Goal: Book appointment/travel/reservation

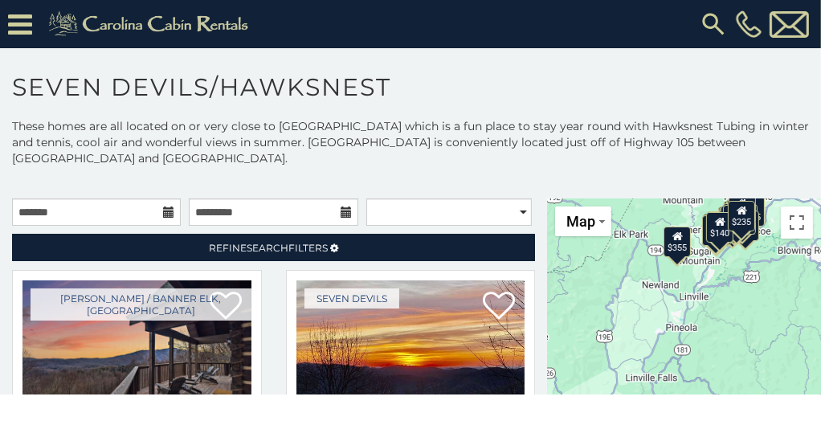
drag, startPoint x: 690, startPoint y: 333, endPoint x: 667, endPoint y: 225, distance: 110.1
click at [667, 215] on div "$400 $330 $180 $355 $485 $195 $205 $305 $375 $436 $230 $325 $205 $275 $315 $300…" at bounding box center [684, 338] width 274 height 280
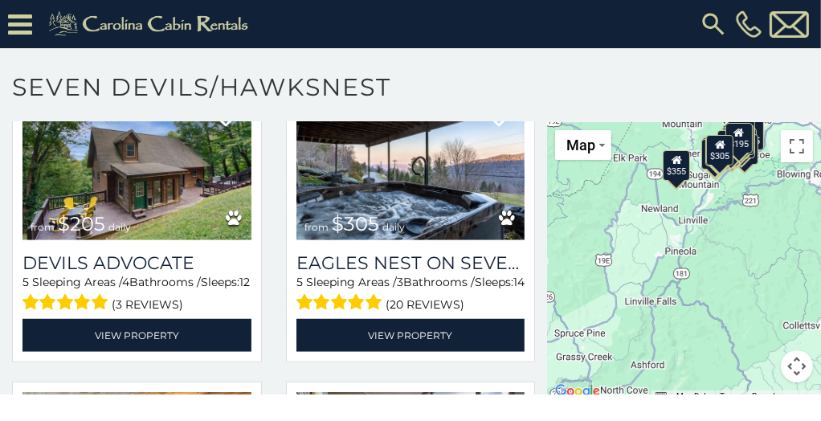
scroll to position [84, 0]
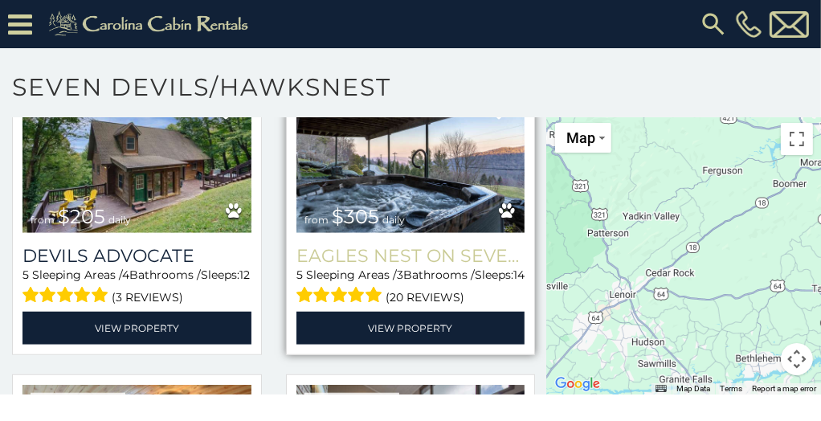
drag, startPoint x: 754, startPoint y: 276, endPoint x: 488, endPoint y: 247, distance: 268.4
click at [489, 115] on main "**********" at bounding box center [410, 115] width 821 height 0
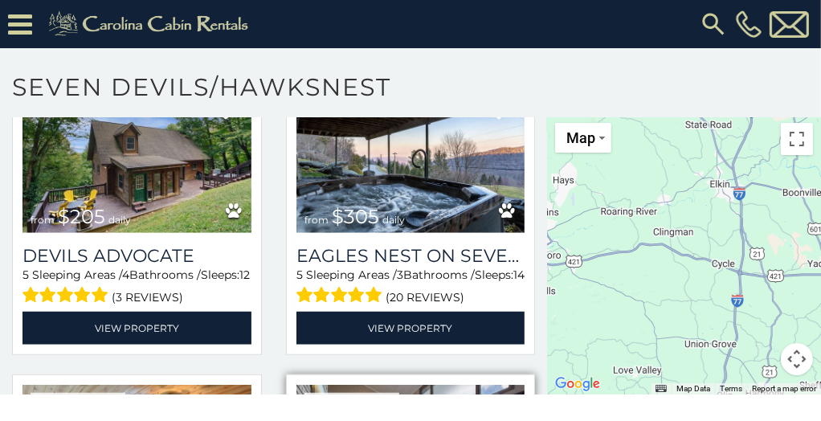
drag, startPoint x: 749, startPoint y: 272, endPoint x: 464, endPoint y: 385, distance: 307.3
click at [455, 115] on main "**********" at bounding box center [410, 115] width 821 height 0
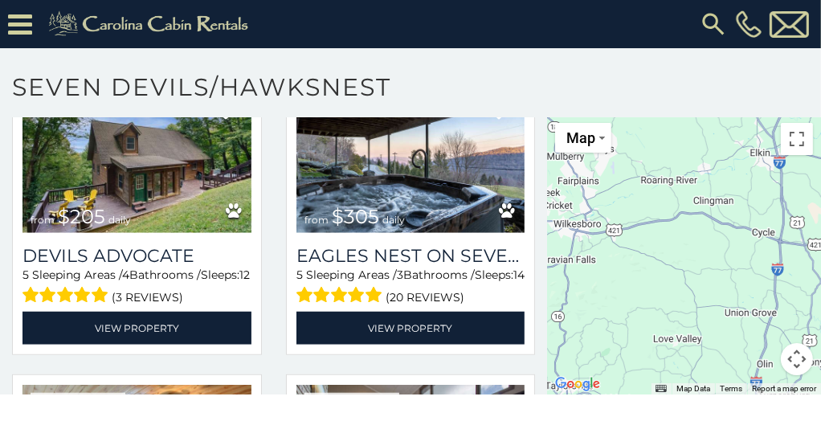
click at [664, 267] on div "$400 $330 $180 $355 $485 $195 $205 $305 $375 $436 $230 $325 $205 $275 $315 $300…" at bounding box center [684, 255] width 274 height 280
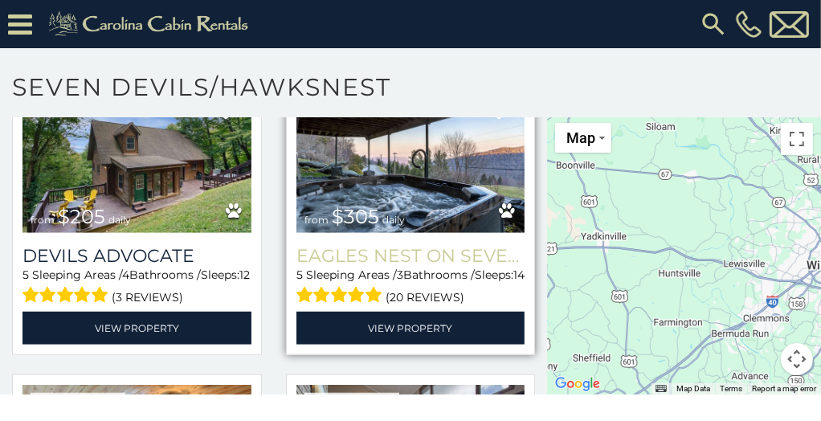
drag, startPoint x: 723, startPoint y: 244, endPoint x: 468, endPoint y: 239, distance: 254.7
click at [468, 115] on main "**********" at bounding box center [410, 115] width 821 height 0
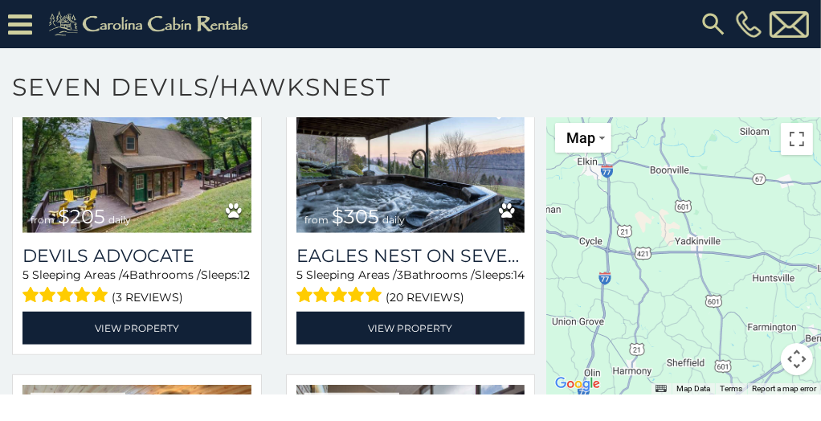
drag, startPoint x: 710, startPoint y: 263, endPoint x: 835, endPoint y: 268, distance: 124.6
click at [820, 268] on html "**********" at bounding box center [410, 197] width 821 height 394
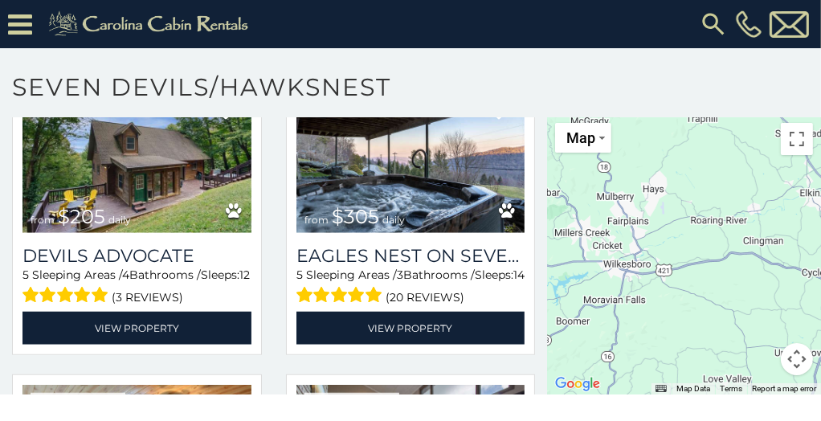
drag, startPoint x: 612, startPoint y: 263, endPoint x: 835, endPoint y: 296, distance: 224.9
click at [820, 296] on html "**********" at bounding box center [410, 197] width 821 height 394
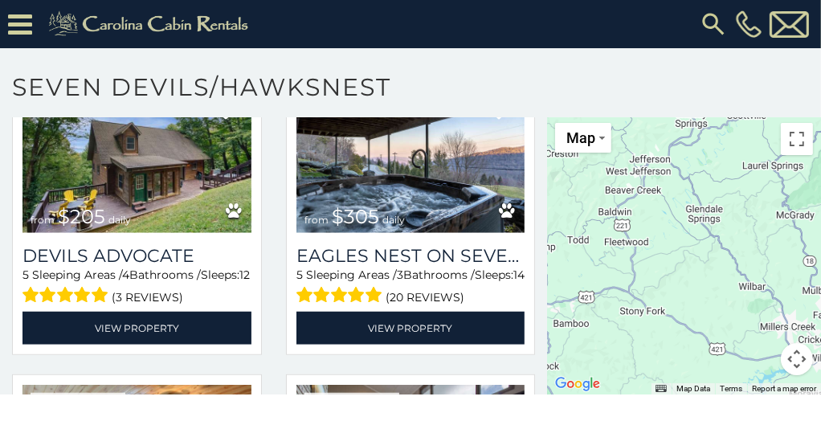
drag, startPoint x: 635, startPoint y: 277, endPoint x: 835, endPoint y: 378, distance: 223.5
click at [820, 378] on html "**********" at bounding box center [410, 197] width 821 height 394
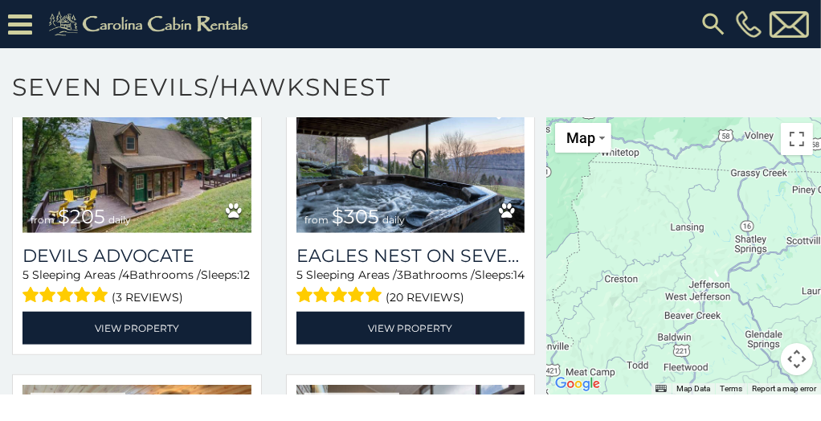
drag, startPoint x: 663, startPoint y: 261, endPoint x: 728, endPoint y: 369, distance: 125.8
click at [728, 369] on div "$400 $330 $180 $355 $485 $195 $205 $305 $375 $436 $230 $325 $205 $275 $315 $300…" at bounding box center [684, 255] width 274 height 280
click at [790, 141] on button "Toggle fullscreen view" at bounding box center [797, 139] width 32 height 32
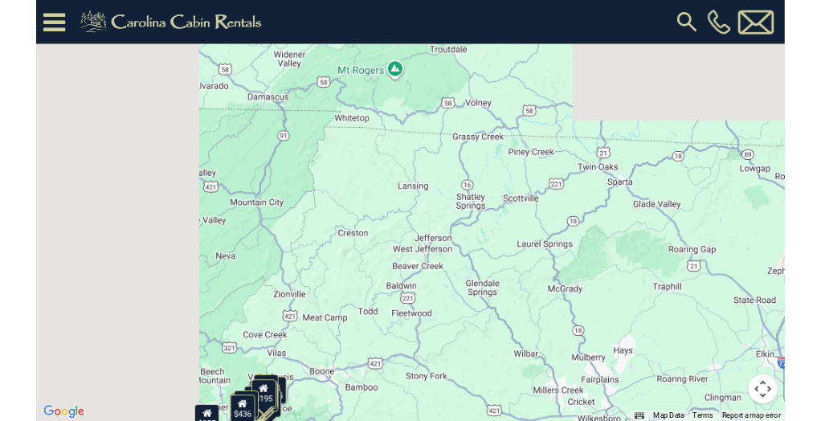
scroll to position [1035, 0]
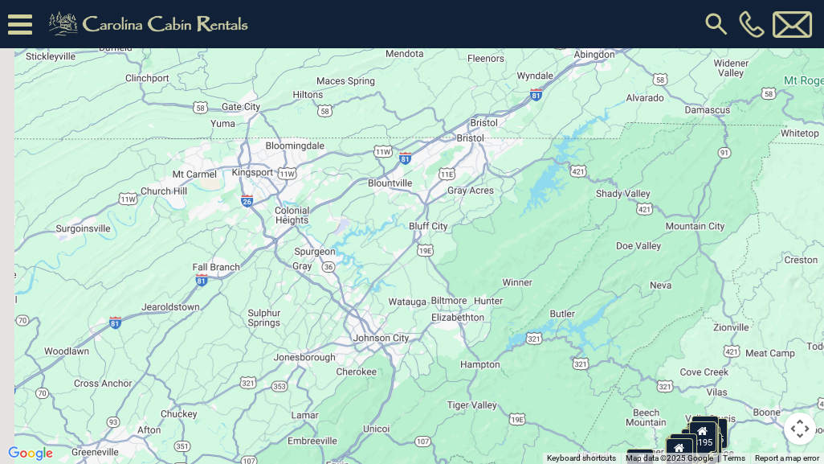
drag, startPoint x: 116, startPoint y: 277, endPoint x: 574, endPoint y: 285, distance: 458.0
click at [574, 285] on div "$400 $330 $180 $355 $485 $195 $205 $305 $375 $436 $230 $325 $205 $275 $315 $300…" at bounding box center [412, 232] width 824 height 464
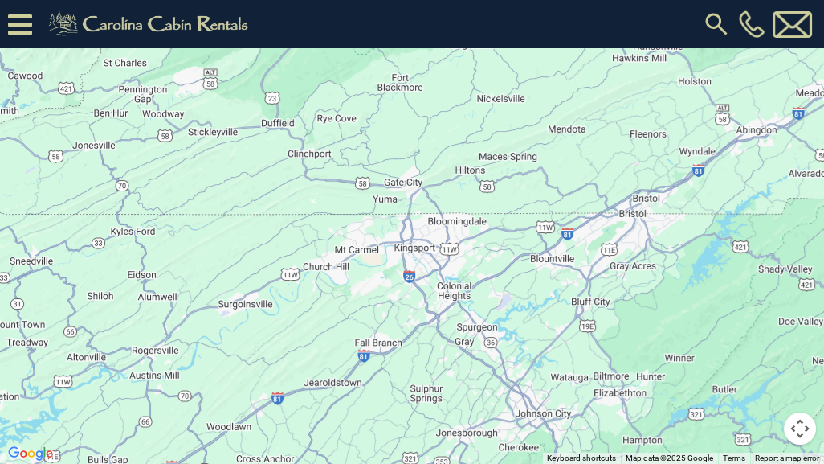
drag, startPoint x: 206, startPoint y: 274, endPoint x: 254, endPoint y: 311, distance: 60.7
click at [261, 312] on div "$400 $330 $180 $355 $485 $195 $205 $305 $375 $436 $230 $325 $205 $275 $315 $300…" at bounding box center [412, 232] width 824 height 464
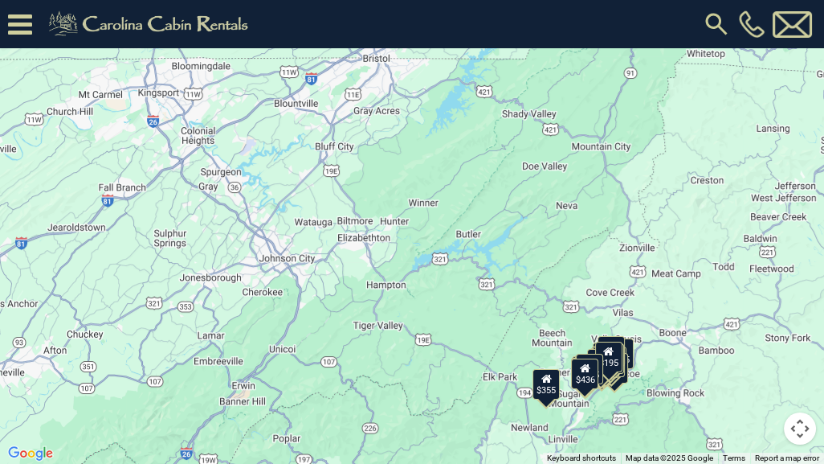
drag, startPoint x: 573, startPoint y: 428, endPoint x: 462, endPoint y: 287, distance: 179.7
click at [464, 297] on div "$400 $330 $180 $355 $485 $195 $205 $305 $375 $436 $230 $325 $205 $275 $315 $300…" at bounding box center [412, 232] width 824 height 464
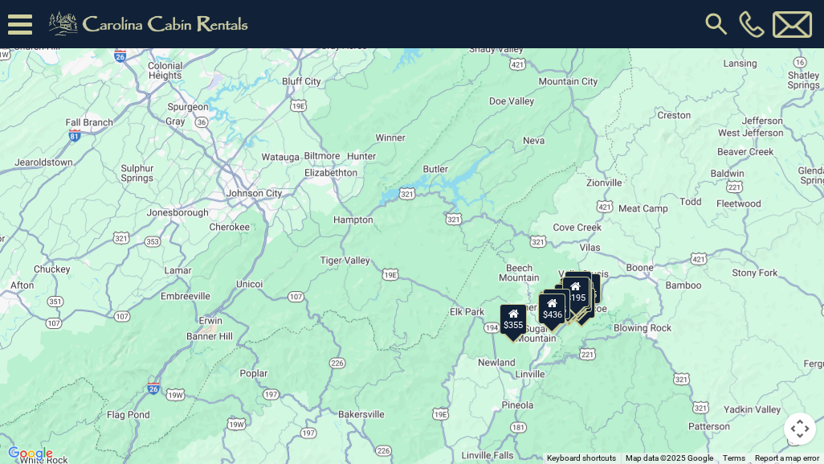
click at [458, 269] on div "$400 $330 $180 $355 $485 $195 $205 $305 $375 $436 $230 $325 $205 $275 $315 $300…" at bounding box center [412, 232] width 824 height 464
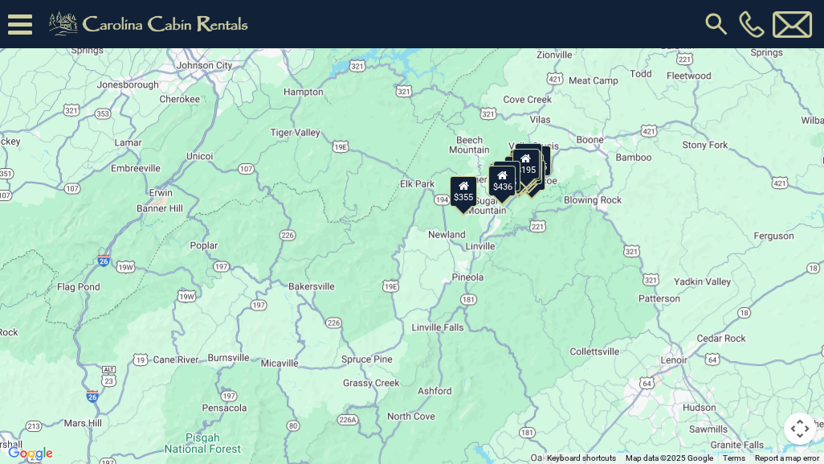
drag, startPoint x: 468, startPoint y: 345, endPoint x: 399, endPoint y: 186, distance: 173.8
click at [400, 187] on div "$400 $330 $180 $355 $485 $195 $205 $305 $375 $436 $230 $325 $205 $275 $315 $300…" at bounding box center [412, 232] width 824 height 464
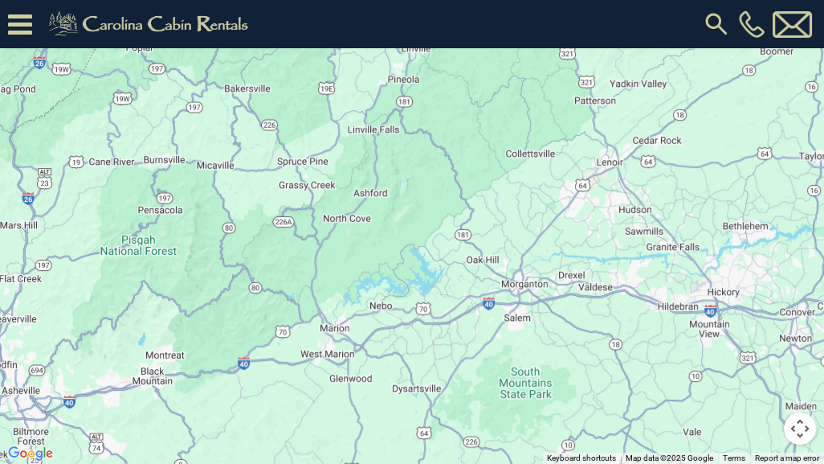
drag, startPoint x: 507, startPoint y: 356, endPoint x: 464, endPoint y: 192, distance: 169.5
click at [464, 195] on div "$400 $330 $180 $355 $485 $195 $205 $305 $375 $436 $230 $325 $205 $275 $315 $300…" at bounding box center [412, 232] width 824 height 464
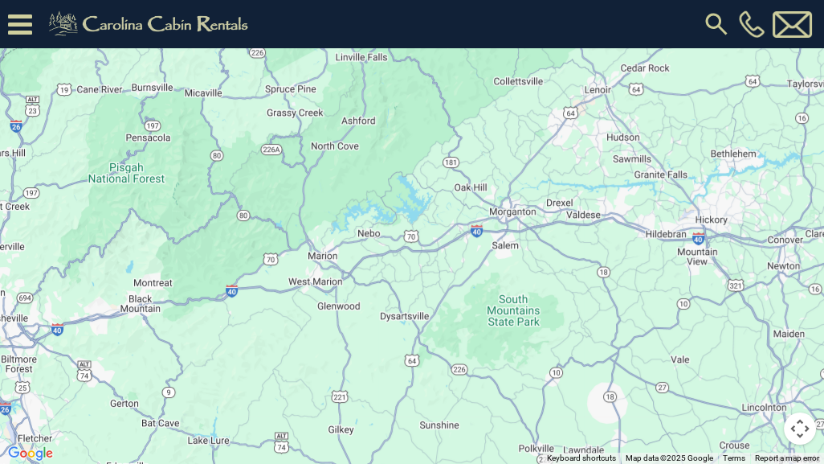
drag, startPoint x: 503, startPoint y: 356, endPoint x: 487, endPoint y: 280, distance: 77.2
click at [489, 307] on div "$400 $330 $180 $355 $485 $195 $205 $305 $375 $436 $230 $325 $205 $275 $315 $300…" at bounding box center [412, 232] width 824 height 464
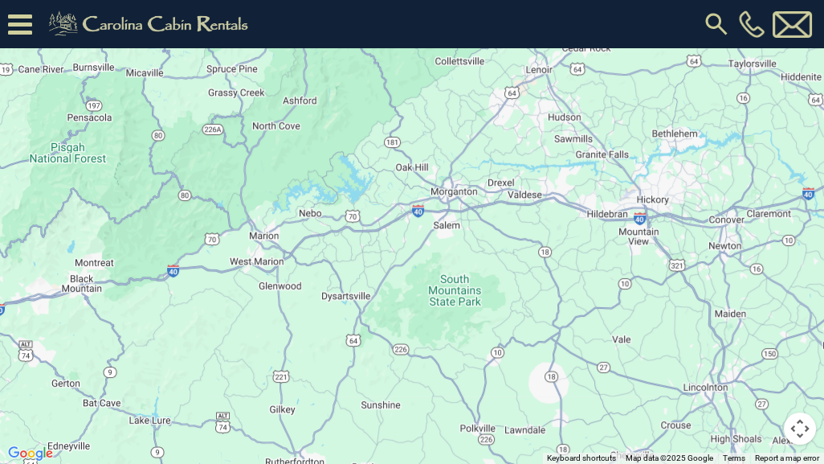
drag, startPoint x: 487, startPoint y: 280, endPoint x: 431, endPoint y: 285, distance: 56.4
click at [431, 285] on div "$400 $330 $180 $355 $485 $195 $205 $305 $375 $436 $230 $325 $205 $275 $315 $300…" at bounding box center [412, 232] width 824 height 464
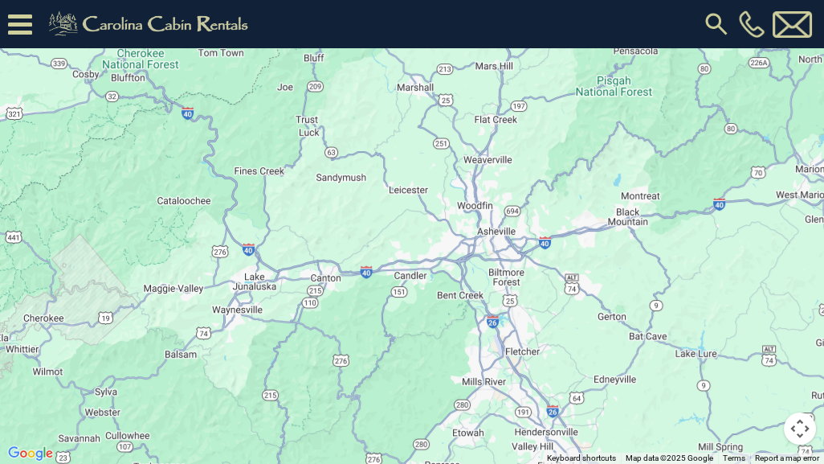
drag, startPoint x: 214, startPoint y: 272, endPoint x: 763, endPoint y: 204, distance: 552.9
click at [763, 204] on div "$400 $330 $180 $355 $485 $195 $205 $305 $375 $436 $230 $325 $205 $275 $315 $300…" at bounding box center [412, 232] width 824 height 464
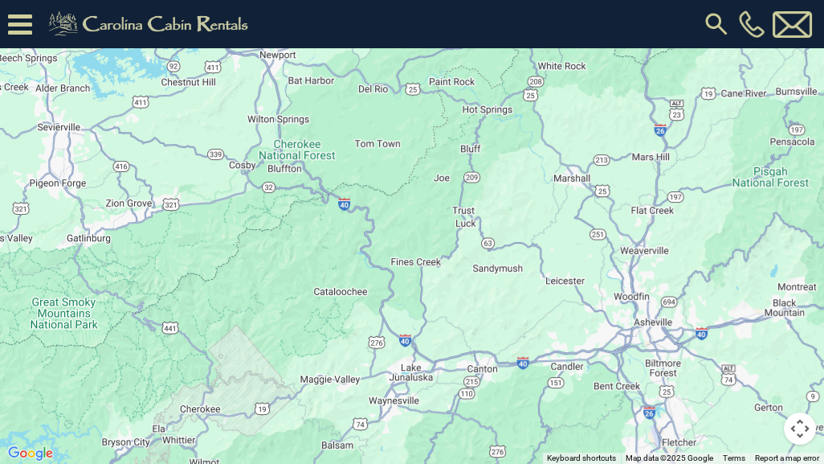
drag, startPoint x: 388, startPoint y: 198, endPoint x: 544, endPoint y: 293, distance: 182.4
click at [544, 293] on div "$400 $330 $180 $355 $485 $195 $205 $305 $375 $436 $230 $325 $205 $275 $315 $300…" at bounding box center [412, 232] width 824 height 464
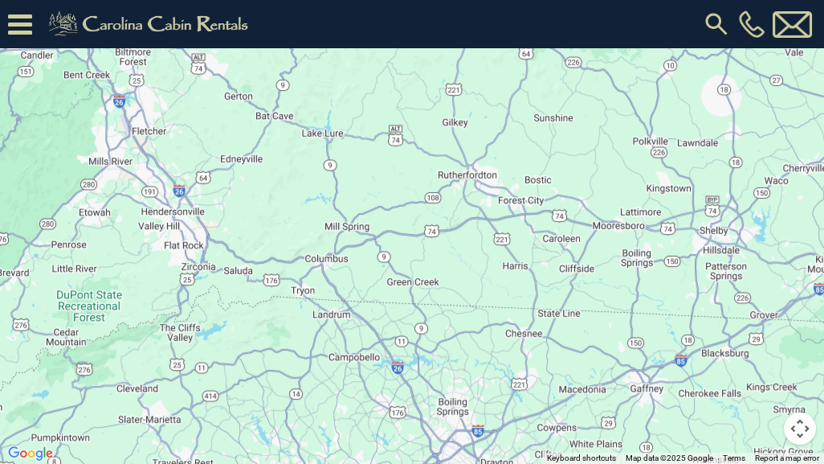
drag, startPoint x: 700, startPoint y: 357, endPoint x: 198, endPoint y: 26, distance: 601.3
click at [198, 26] on div "$400 $330 $180 $355 $485 $195 $205 $305 $375 $436 $230 $325 $205 $275 $315 $300…" at bounding box center [412, 232] width 824 height 464
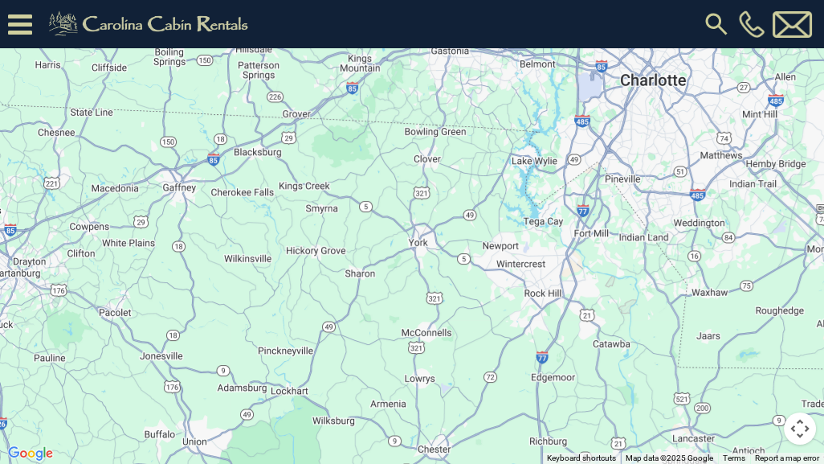
drag, startPoint x: 775, startPoint y: 360, endPoint x: 299, endPoint y: 124, distance: 531.7
click at [299, 136] on div "$400 $330 $180 $355 $485 $195 $205 $305 $375 $436 $230 $325 $205 $275 $315 $300…" at bounding box center [412, 232] width 824 height 464
drag, startPoint x: 299, startPoint y: 124, endPoint x: 300, endPoint y: 104, distance: 20.1
click at [303, 109] on div "$400 $330 $180 $355 $485 $195 $205 $305 $375 $436 $230 $325 $205 $275 $315 $300…" at bounding box center [412, 232] width 824 height 464
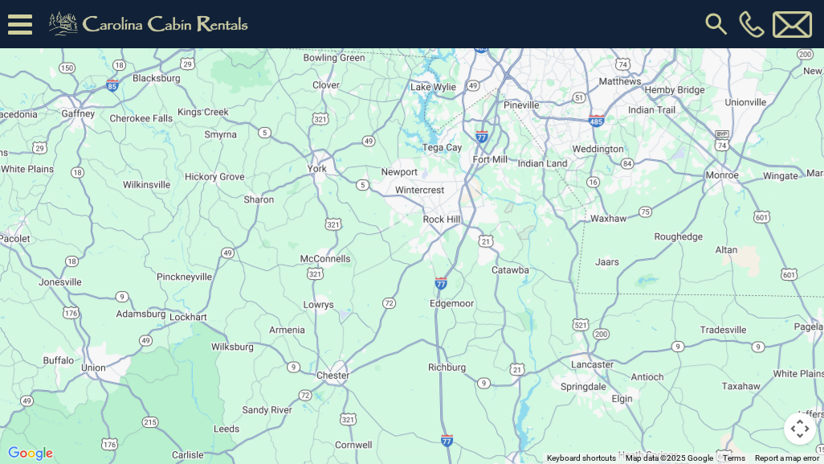
drag, startPoint x: 524, startPoint y: 308, endPoint x: 168, endPoint y: 100, distance: 412.2
click at [234, 166] on div "$400 $330 $180 $355 $485 $195 $205 $305 $375 $436 $230 $325 $205 $275 $315 $300…" at bounding box center [412, 232] width 824 height 464
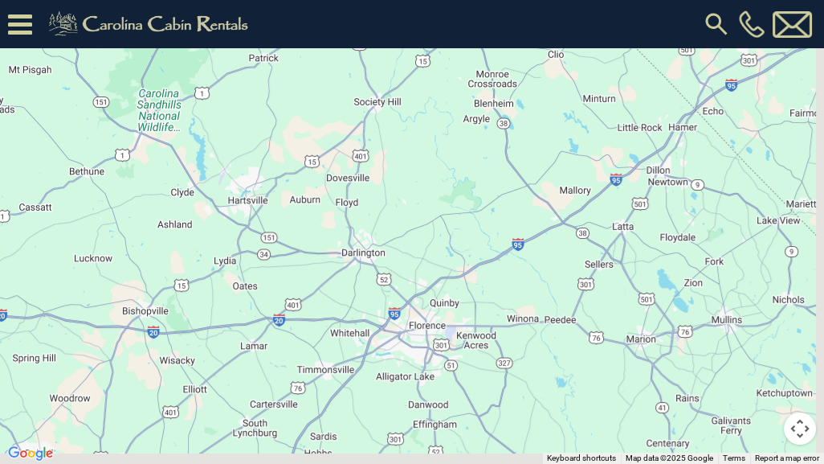
drag, startPoint x: 615, startPoint y: 304, endPoint x: 349, endPoint y: 136, distance: 313.8
click at [383, 199] on div "$400 $330 $180 $355 $485 $195 $205 $305 $375 $436 $230 $325 $205 $275 $315 $300…" at bounding box center [412, 232] width 824 height 464
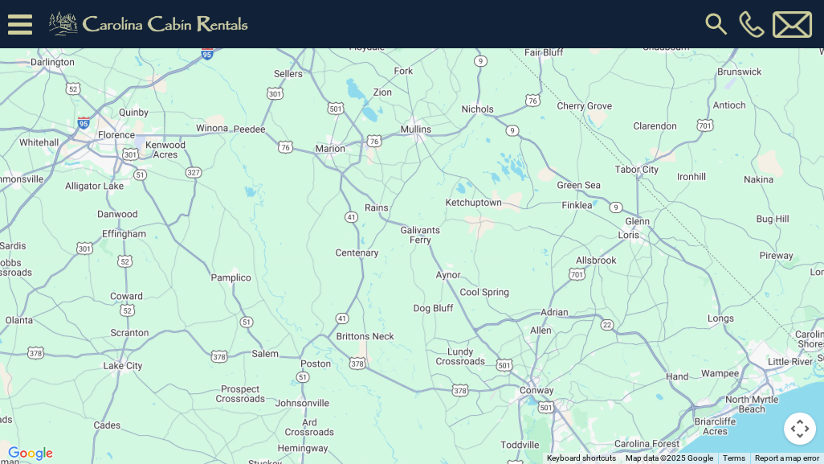
drag, startPoint x: 606, startPoint y: 370, endPoint x: 555, endPoint y: 332, distance: 63.6
click at [561, 338] on div "$400 $330 $180 $355 $485 $195 $205 $305 $375 $436 $230 $325 $205 $275 $315 $300…" at bounding box center [412, 232] width 824 height 464
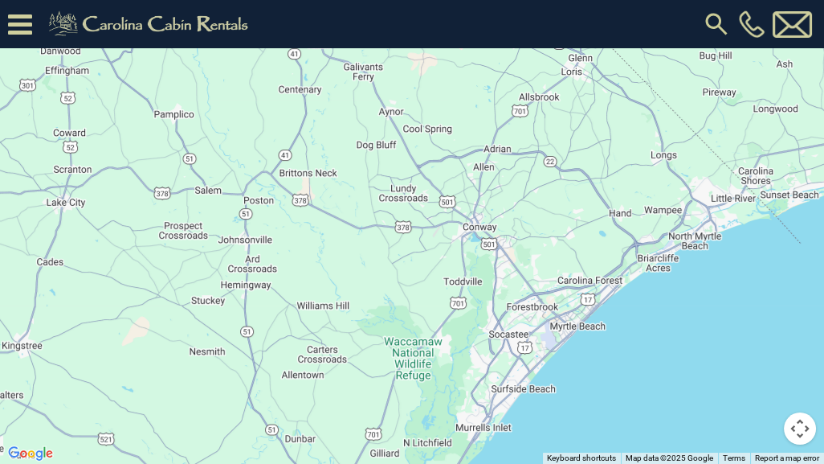
drag, startPoint x: 551, startPoint y: 326, endPoint x: 552, endPoint y: 177, distance: 149.4
click at [552, 179] on div "$400 $330 $180 $355 $485 $195 $205 $305 $375 $436 $230 $325 $205 $275 $315 $300…" at bounding box center [412, 232] width 824 height 464
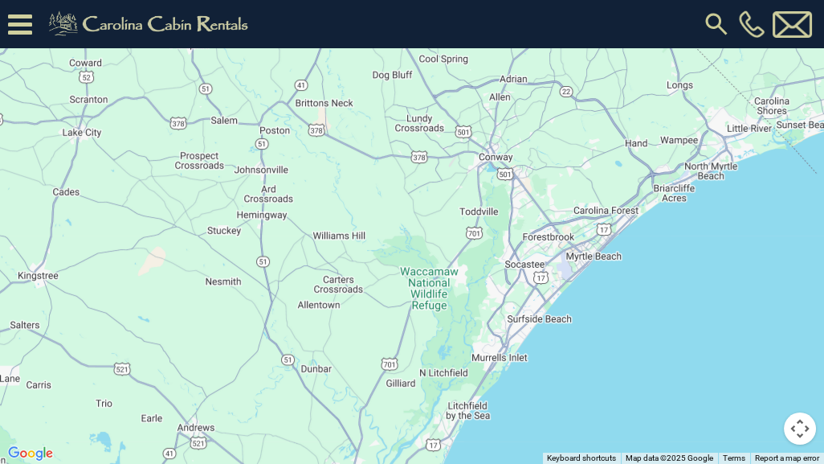
drag, startPoint x: 486, startPoint y: 369, endPoint x: 523, endPoint y: 251, distance: 123.7
click at [499, 312] on div "$400 $330 $180 $355 $485 $195 $205 $305 $375 $436 $230 $325 $205 $275 $315 $300…" at bounding box center [412, 232] width 824 height 464
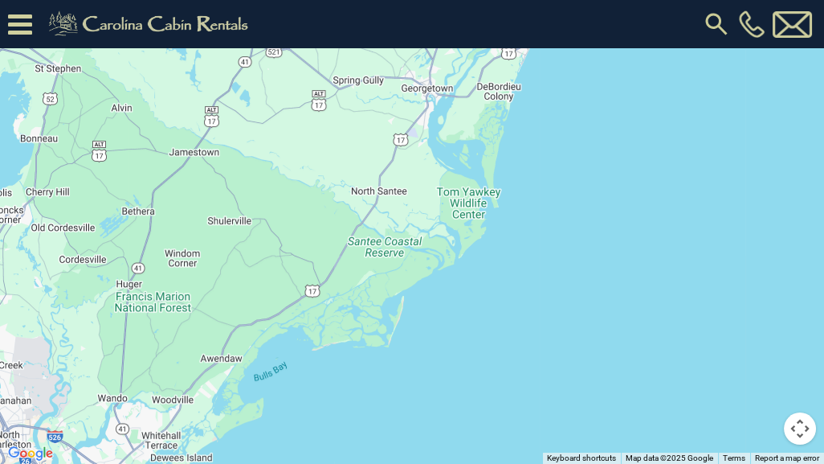
drag, startPoint x: 407, startPoint y: 344, endPoint x: 460, endPoint y: 47, distance: 301.1
click at [460, 47] on div "$400 $330 $180 $355 $485 $195 $205 $305 $375 $436 $230 $325 $205 $275 $315 $300…" at bounding box center [412, 232] width 824 height 464
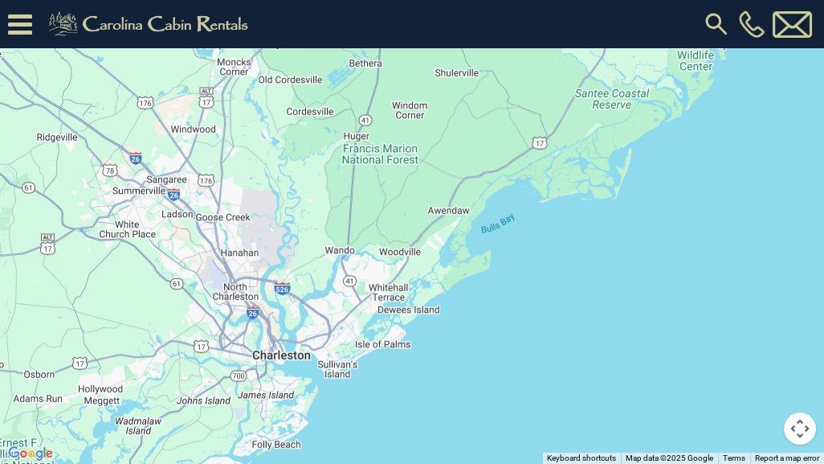
drag, startPoint x: 245, startPoint y: 255, endPoint x: 472, endPoint y: 117, distance: 265.3
click at [469, 113] on div "$400 $330 $180 $355 $485 $195 $205 $305 $375 $436 $230 $325 $205 $275 $315 $300…" at bounding box center [412, 232] width 824 height 464
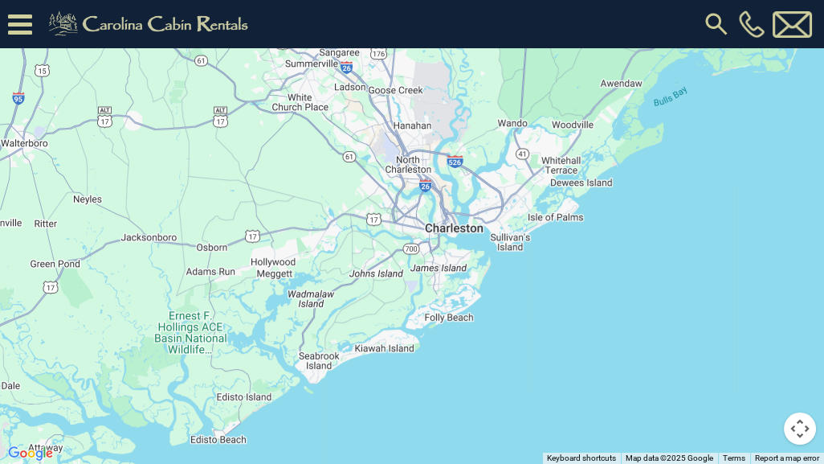
drag, startPoint x: 310, startPoint y: 251, endPoint x: 465, endPoint y: 157, distance: 180.9
click at [465, 157] on div "$400 $330 $180 $355 $485 $195 $205 $305 $375 $436 $230 $325 $205 $275 $315 $300…" at bounding box center [412, 232] width 824 height 464
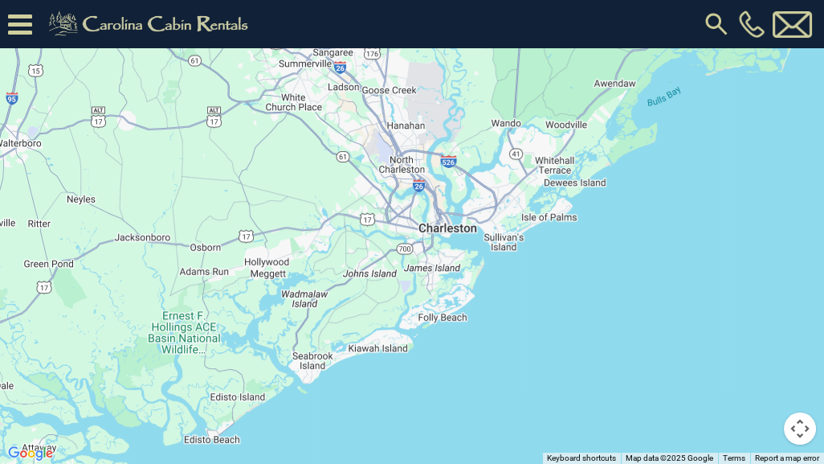
click at [465, 157] on div "$400 $330 $180 $355 $485 $195 $205 $305 $375 $436 $230 $325 $205 $275 $315 $300…" at bounding box center [412, 232] width 824 height 464
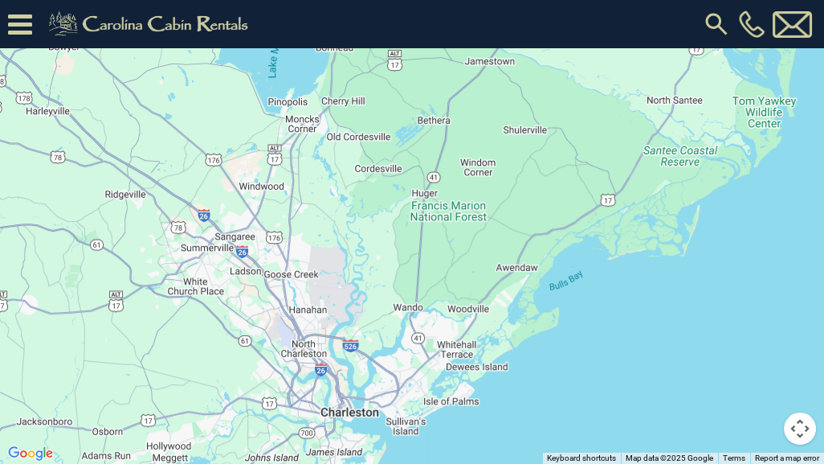
drag, startPoint x: 620, startPoint y: 93, endPoint x: 507, endPoint y: 341, distance: 272.8
click at [507, 341] on div "$400 $330 $180 $355 $485 $195 $205 $305 $375 $436 $230 $325 $205 $275 $315 $300…" at bounding box center [412, 232] width 824 height 464
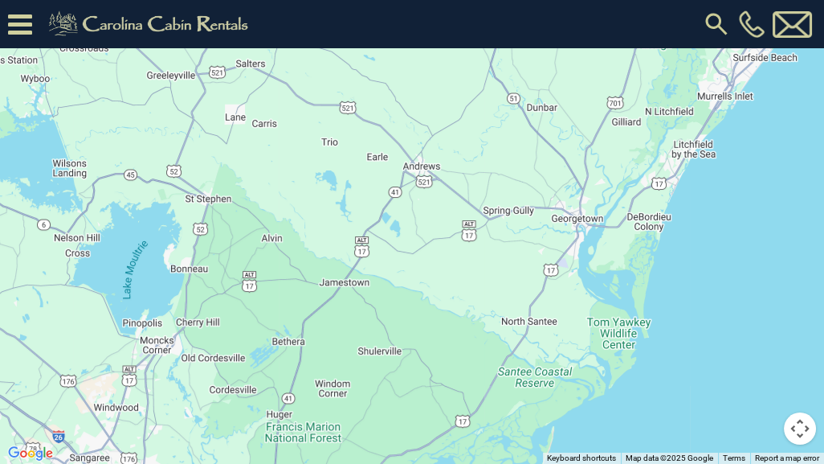
drag, startPoint x: 688, startPoint y: 139, endPoint x: 541, endPoint y: 306, distance: 222.6
click at [541, 306] on div "$400 $330 $180 $355 $485 $195 $205 $305 $375 $436 $230 $325 $205 $275 $315 $300…" at bounding box center [412, 232] width 824 height 464
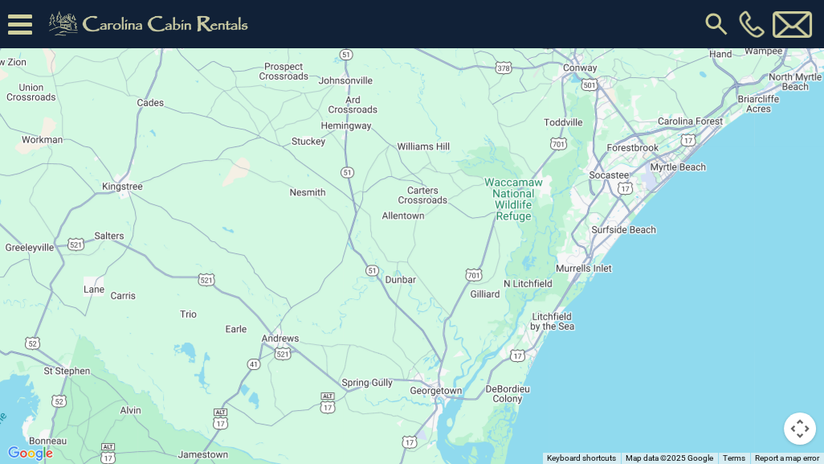
drag, startPoint x: 653, startPoint y: 192, endPoint x: 823, endPoint y: 331, distance: 219.2
click at [543, 420] on div "$400 $330 $180 $355 $485 $195 $205 $305 $375 $436 $230 $325 $205 $275 $315 $300…" at bounding box center [412, 232] width 824 height 464
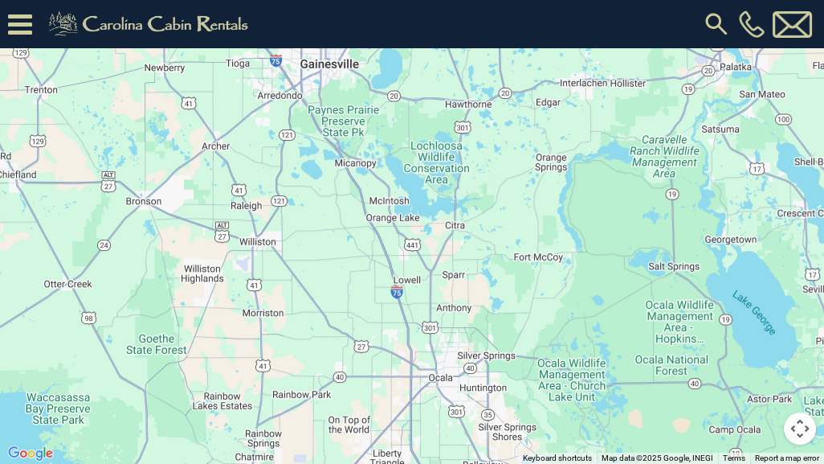
drag, startPoint x: 522, startPoint y: 363, endPoint x: 336, endPoint y: 106, distance: 317.5
click at [336, 106] on div "$400 $330 $180 $355 $485 $195 $205 $305 $375 $436 $230 $325 $205 $275 $315 $300…" at bounding box center [412, 232] width 824 height 464
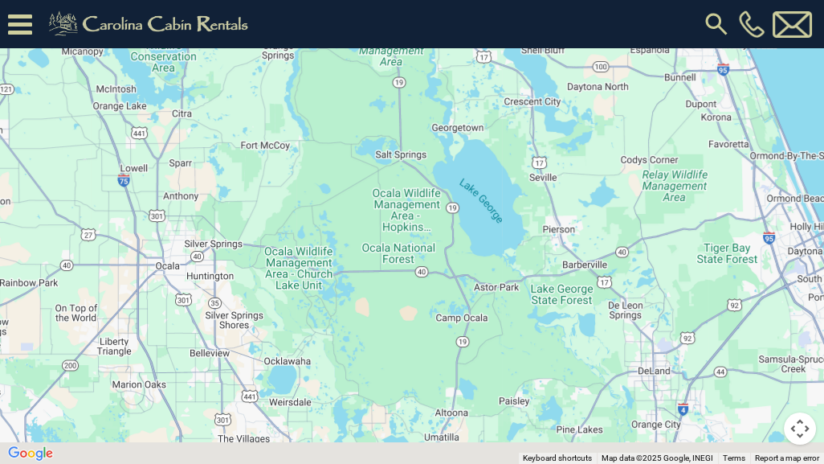
drag, startPoint x: 677, startPoint y: 178, endPoint x: 369, endPoint y: 59, distance: 330.6
click at [376, 59] on div "$400 $330 $180 $355 $485 $195 $205 $305 $375 $436 $230 $325 $205 $275 $315 $300…" at bounding box center [412, 232] width 824 height 464
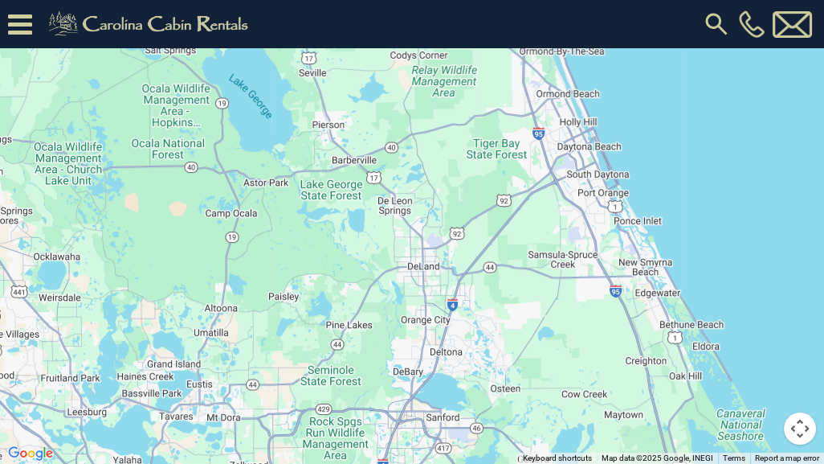
drag, startPoint x: 669, startPoint y: 234, endPoint x: 467, endPoint y: 106, distance: 239.4
click at [467, 108] on div "$400 $330 $180 $355 $485 $195 $205 $305 $375 $436 $230 $325 $205 $275 $315 $300…" at bounding box center [412, 232] width 824 height 464
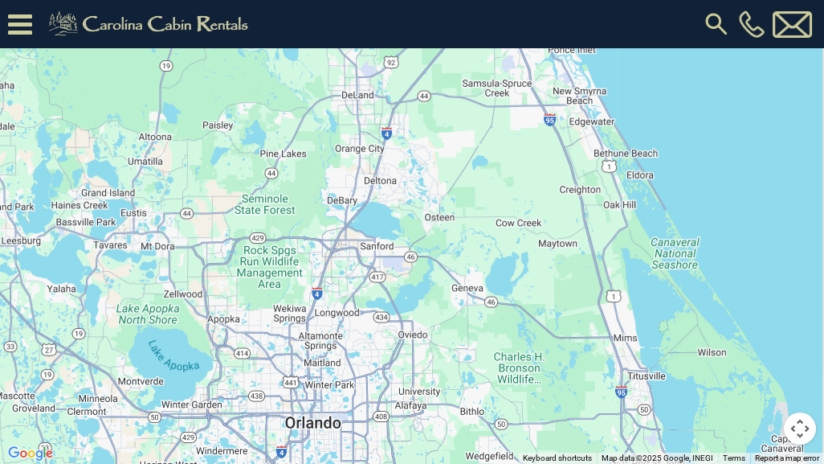
drag, startPoint x: 492, startPoint y: 365, endPoint x: 439, endPoint y: 186, distance: 186.1
click at [438, 201] on div "$400 $330 $180 $355 $485 $195 $205 $305 $375 $436 $230 $325 $205 $275 $315 $300…" at bounding box center [412, 232] width 824 height 464
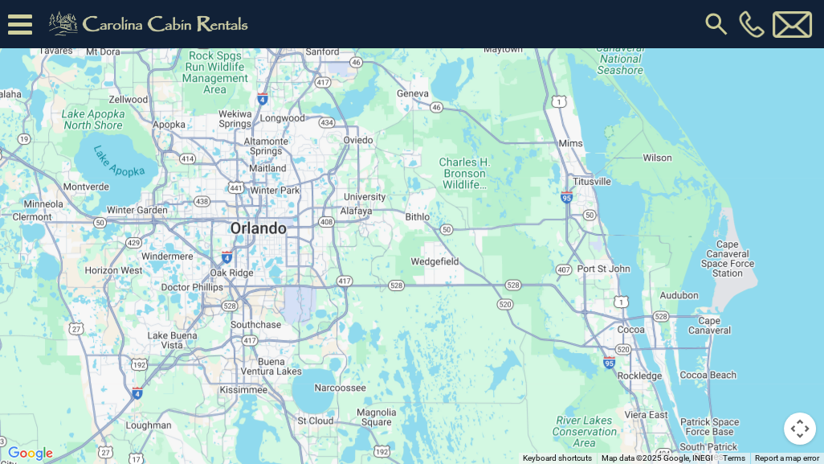
drag, startPoint x: 475, startPoint y: 408, endPoint x: 450, endPoint y: 259, distance: 150.7
click at [450, 259] on div "$400 $330 $180 $355 $485 $195 $205 $305 $375 $436 $230 $325 $205 $275 $315 $300…" at bounding box center [412, 232] width 824 height 464
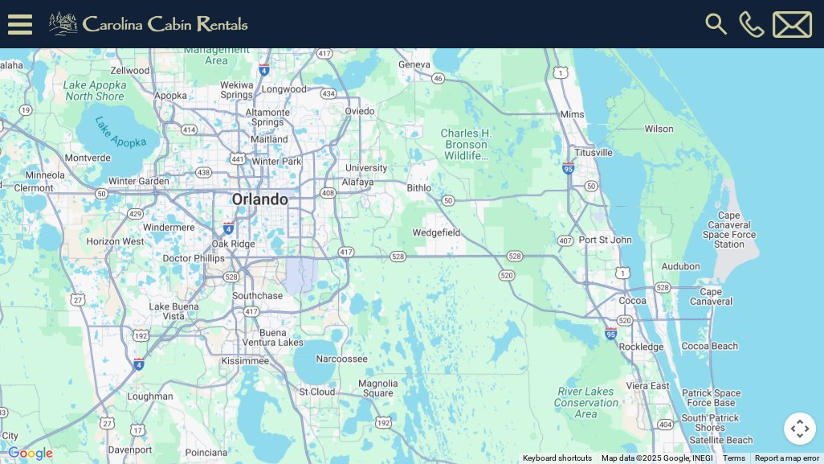
click at [450, 259] on div "$400 $330 $180 $355 $485 $195 $205 $305 $375 $436 $230 $325 $205 $275 $315 $300…" at bounding box center [412, 232] width 824 height 464
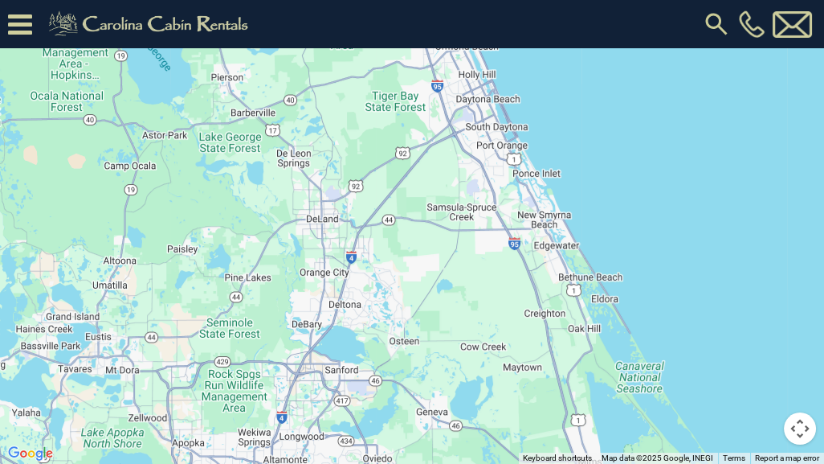
drag, startPoint x: 449, startPoint y: 111, endPoint x: 467, endPoint y: 463, distance: 352.3
click at [467, 420] on div "$400 $330 $180 $355 $485 $195 $205 $305 $375 $436 $230 $325 $205 $275 $315 $300…" at bounding box center [412, 232] width 824 height 464
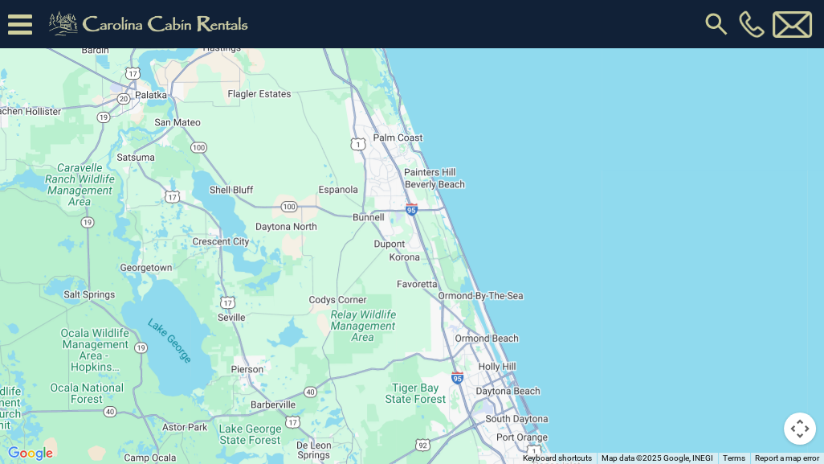
drag, startPoint x: 345, startPoint y: 59, endPoint x: 420, endPoint y: 463, distance: 410.3
click at [420, 420] on div "$400 $330 $180 $355 $485 $195 $205 $305 $375 $436 $230 $325 $205 $275 $315 $300…" at bounding box center [412, 232] width 824 height 464
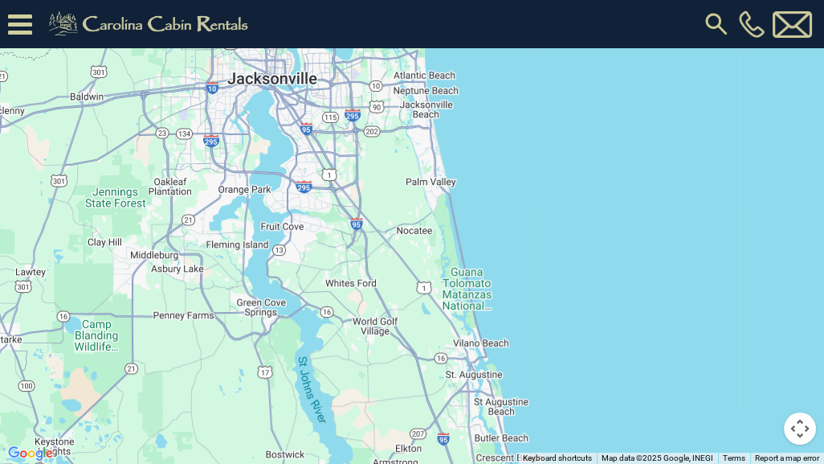
drag, startPoint x: 322, startPoint y: 94, endPoint x: 386, endPoint y: 453, distance: 364.6
click at [386, 420] on div "$400 $330 $180 $355 $485 $195 $205 $305 $375 $436 $230 $325 $205 $275 $315 $300…" at bounding box center [412, 232] width 824 height 464
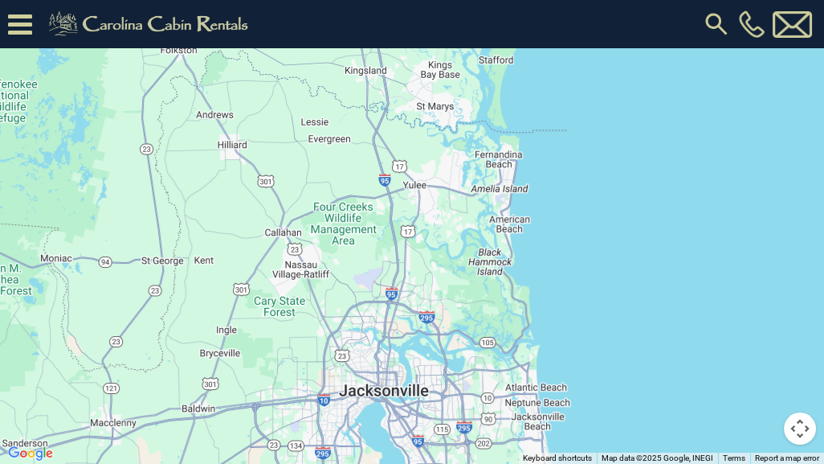
drag, startPoint x: 342, startPoint y: 103, endPoint x: 443, endPoint y: 319, distance: 238.6
click at [443, 316] on div "$400 $330 $180 $355 $485 $195 $205 $305 $375 $436 $230 $325 $205 $275 $315 $300…" at bounding box center [412, 232] width 824 height 464
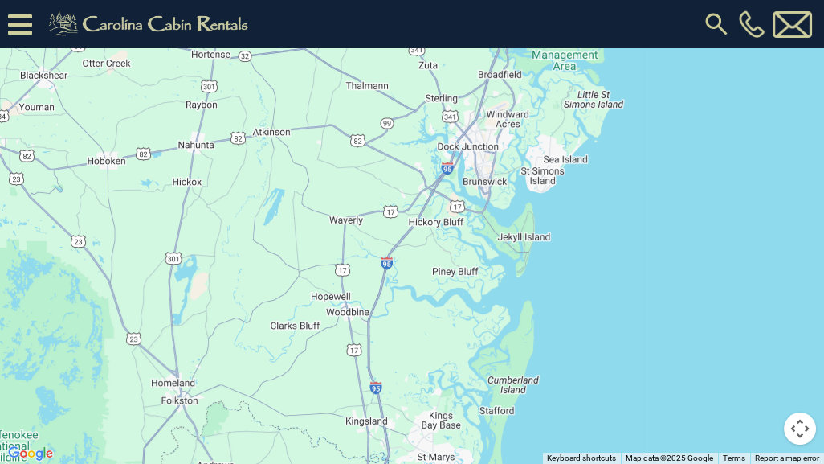
drag, startPoint x: 411, startPoint y: 71, endPoint x: 475, endPoint y: 463, distance: 397.1
click at [475, 420] on div "$400 $330 $180 $355 $485 $195 $205 $305 $375 $436 $230 $325 $205 $275 $315 $300…" at bounding box center [412, 232] width 824 height 464
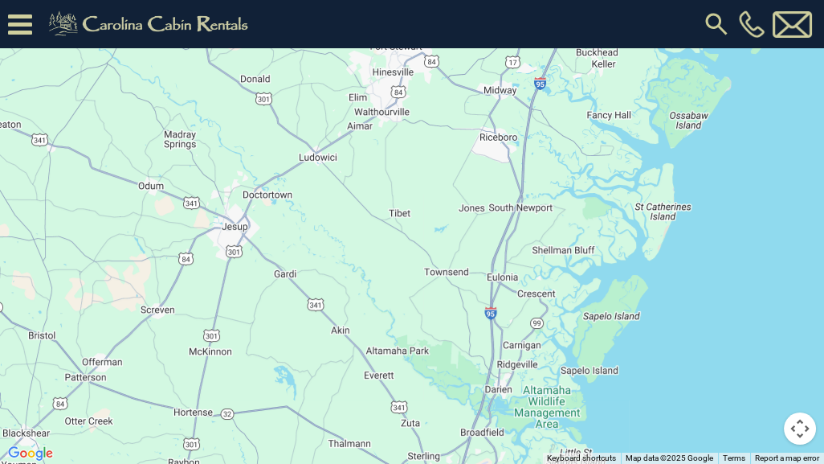
drag, startPoint x: 600, startPoint y: 92, endPoint x: 492, endPoint y: 368, distance: 296.9
click at [492, 363] on div "$400 $330 $180 $355 $485 $195 $205 $305 $375 $436 $230 $325 $205 $275 $315 $300…" at bounding box center [412, 232] width 824 height 464
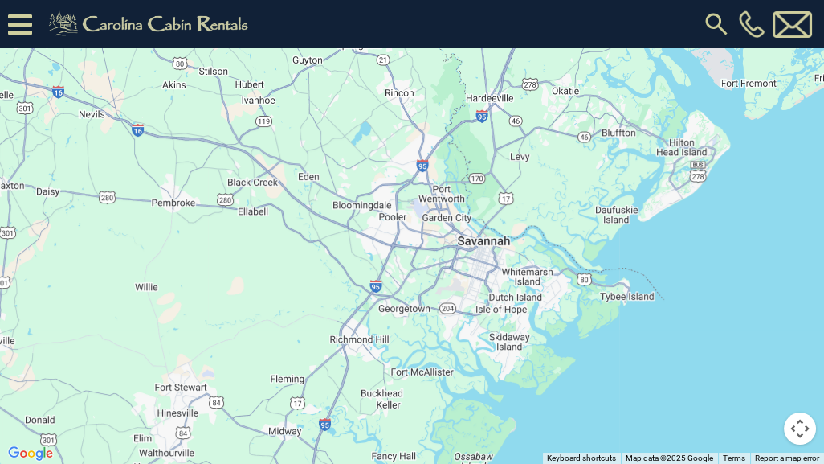
drag, startPoint x: 647, startPoint y: 88, endPoint x: 488, endPoint y: 331, distance: 290.3
click at [488, 329] on div "$400 $330 $180 $355 $485 $195 $205 $305 $375 $436 $230 $325 $205 $275 $315 $300…" at bounding box center [412, 232] width 824 height 464
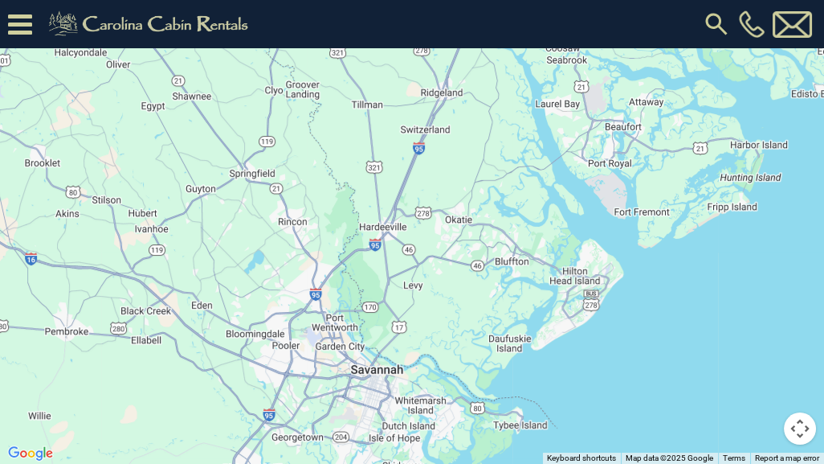
drag, startPoint x: 597, startPoint y: 153, endPoint x: 509, endPoint y: 270, distance: 145.7
click at [509, 270] on div "$400 $330 $180 $355 $485 $195 $205 $305 $375 $436 $230 $325 $205 $275 $315 $300…" at bounding box center [412, 232] width 824 height 464
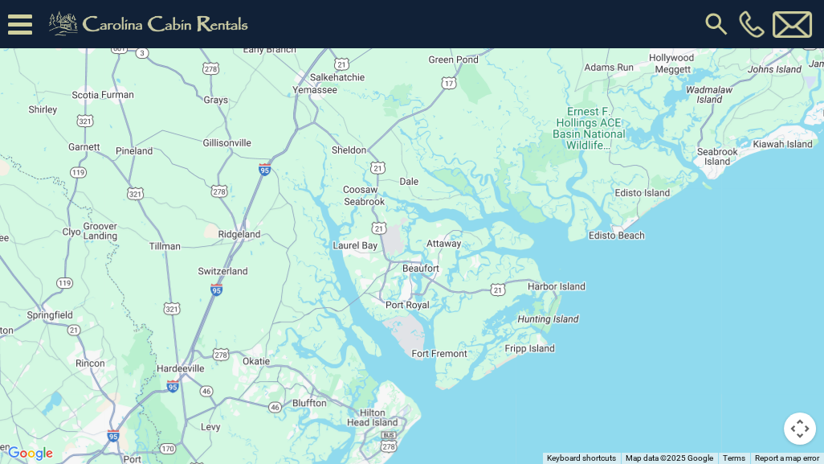
drag, startPoint x: 639, startPoint y: 156, endPoint x: 414, endPoint y: 299, distance: 266.5
click at [420, 299] on div "$400 $330 $180 $355 $485 $195 $205 $305 $375 $436 $230 $325 $205 $275 $315 $300…" at bounding box center [412, 232] width 824 height 464
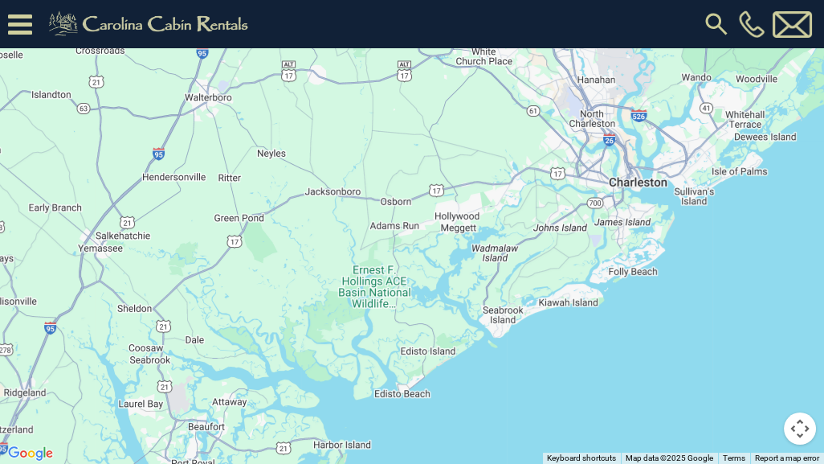
drag, startPoint x: 630, startPoint y: 131, endPoint x: 450, endPoint y: 292, distance: 241.2
click at [450, 292] on div "$400 $330 $180 $355 $485 $195 $205 $305 $375 $436 $230 $325 $205 $275 $315 $300…" at bounding box center [412, 232] width 824 height 464
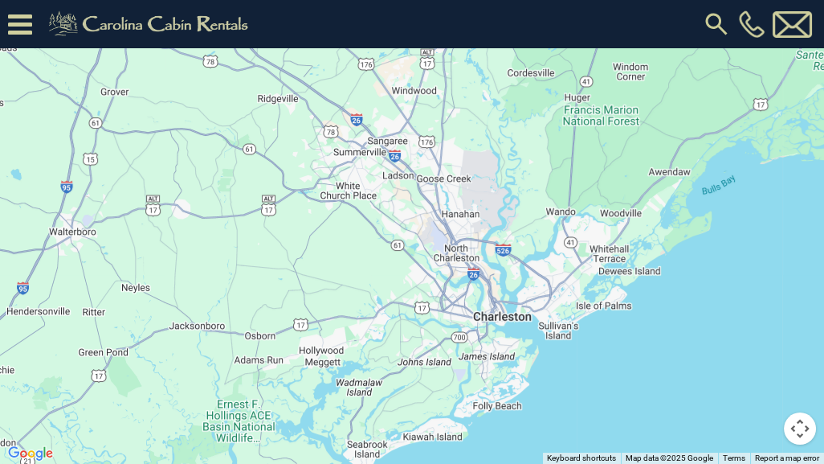
drag, startPoint x: 547, startPoint y: 153, endPoint x: 398, endPoint y: 276, distance: 193.5
click at [403, 273] on div "$400 $330 $180 $355 $485 $195 $205 $305 $375 $436 $230 $325 $205 $275 $315 $300…" at bounding box center [412, 232] width 824 height 464
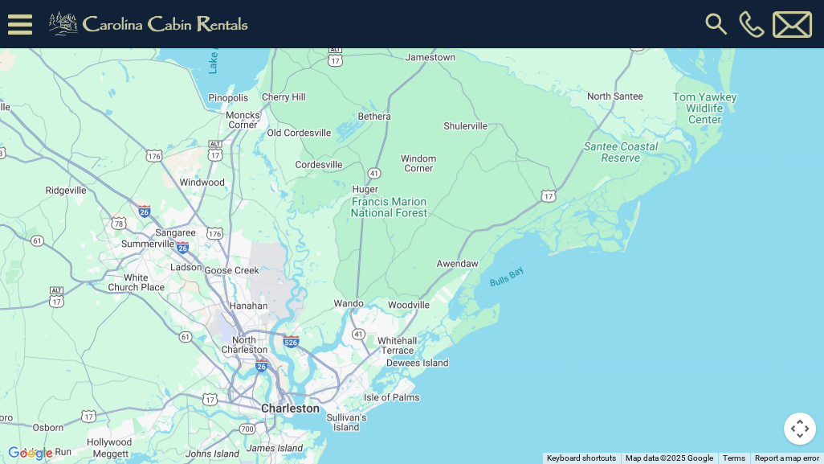
drag, startPoint x: 556, startPoint y: 167, endPoint x: 379, endPoint y: 243, distance: 192.5
click at [390, 244] on div "$400 $330 $180 $355 $485 $195 $205 $305 $375 $436 $230 $325 $205 $275 $315 $300…" at bounding box center [412, 232] width 824 height 464
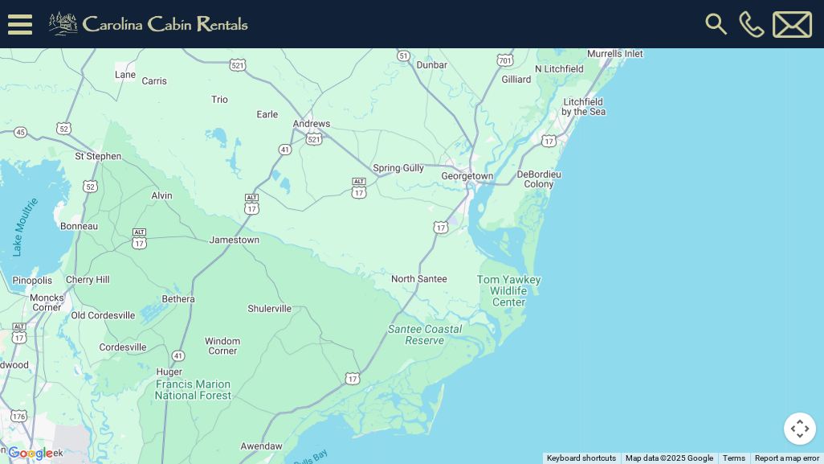
drag, startPoint x: 524, startPoint y: 173, endPoint x: 382, endPoint y: 323, distance: 206.8
click at [382, 321] on div "$400 $330 $180 $355 $485 $195 $205 $305 $375 $436 $230 $325 $205 $275 $315 $300…" at bounding box center [412, 232] width 824 height 464
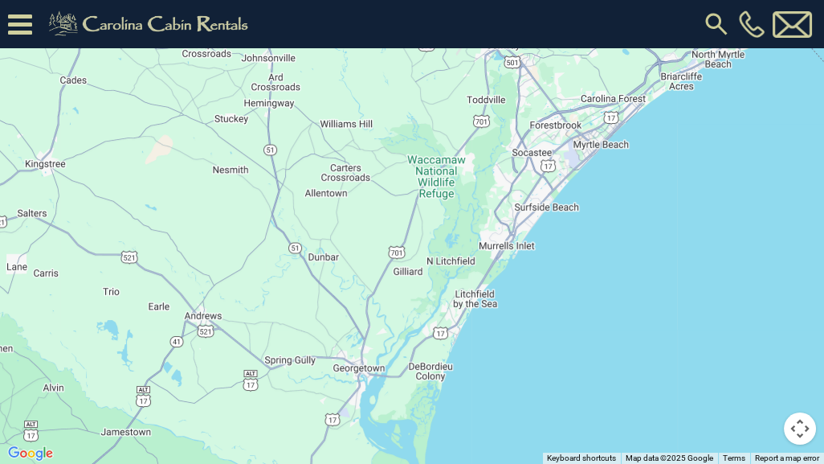
drag, startPoint x: 511, startPoint y: 106, endPoint x: 394, endPoint y: 320, distance: 243.8
click at [386, 314] on div "$400 $330 $180 $355 $485 $195 $205 $305 $375 $436 $230 $325 $205 $275 $315 $300…" at bounding box center [412, 232] width 824 height 464
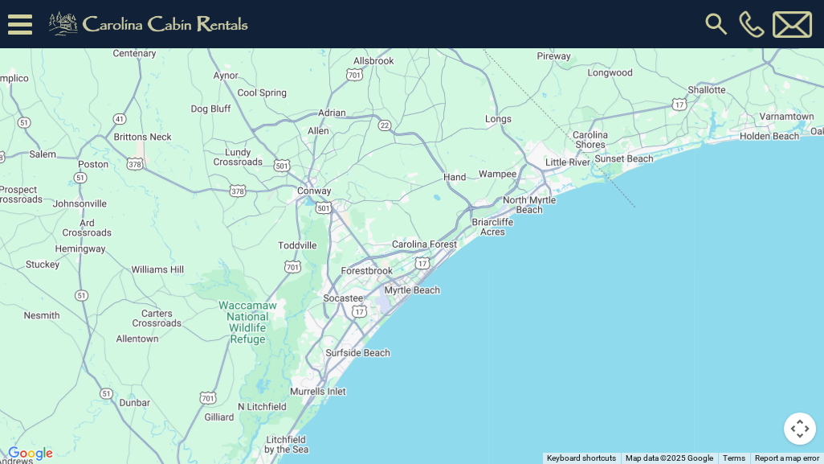
drag, startPoint x: 595, startPoint y: 104, endPoint x: 439, endPoint y: 179, distance: 173.2
click at [442, 179] on div "$400 $330 $180 $355 $485 $195 $205 $305 $375 $436 $230 $325 $205 $275 $315 $300…" at bounding box center [412, 232] width 824 height 464
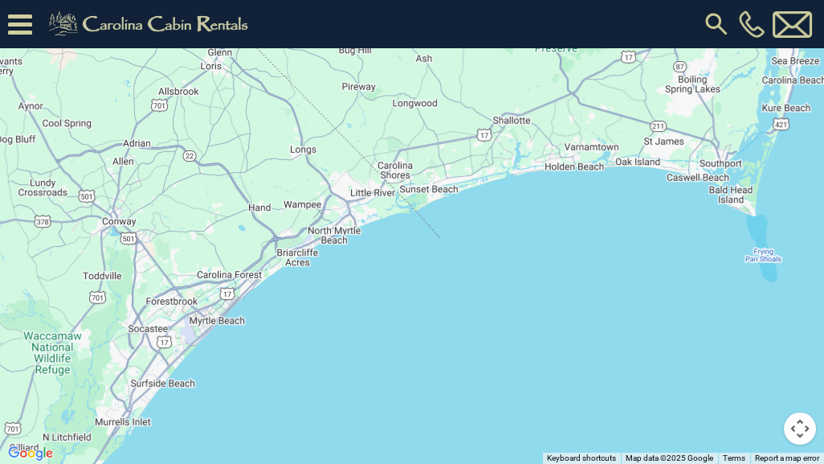
drag, startPoint x: 620, startPoint y: 70, endPoint x: 433, endPoint y: 109, distance: 191.3
click at [433, 109] on div "$400 $330 $180 $355 $485 $195 $205 $305 $375 $436 $230 $325 $205 $275 $315 $300…" at bounding box center [412, 232] width 824 height 464
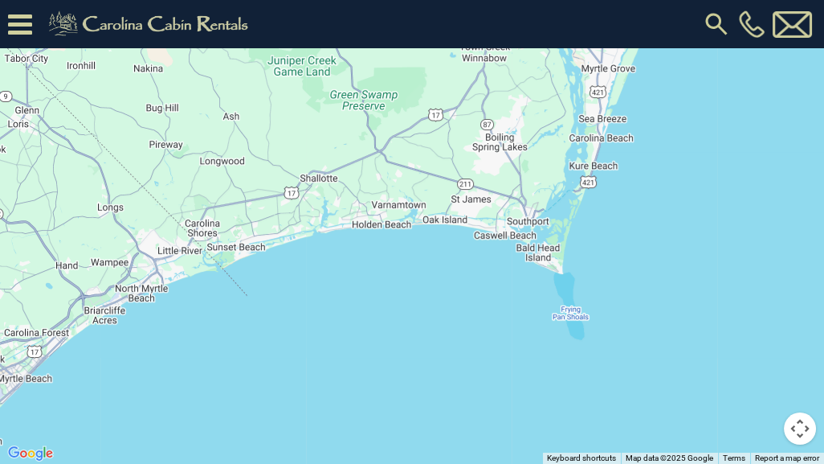
drag, startPoint x: 621, startPoint y: 76, endPoint x: 415, endPoint y: 143, distance: 217.0
click at [417, 141] on div "$400 $330 $180 $355 $485 $195 $205 $305 $375 $436 $230 $325 $205 $275 $315 $300…" at bounding box center [412, 232] width 824 height 464
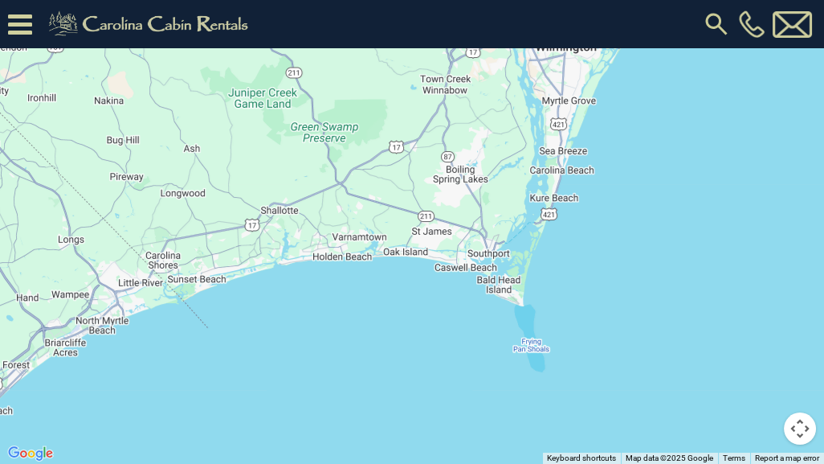
drag, startPoint x: 492, startPoint y: 63, endPoint x: 492, endPoint y: 73, distance: 9.6
click at [492, 73] on div "$400 $330 $180 $355 $485 $195 $205 $305 $375 $436 $230 $325 $205 $275 $315 $300…" at bounding box center [412, 232] width 824 height 464
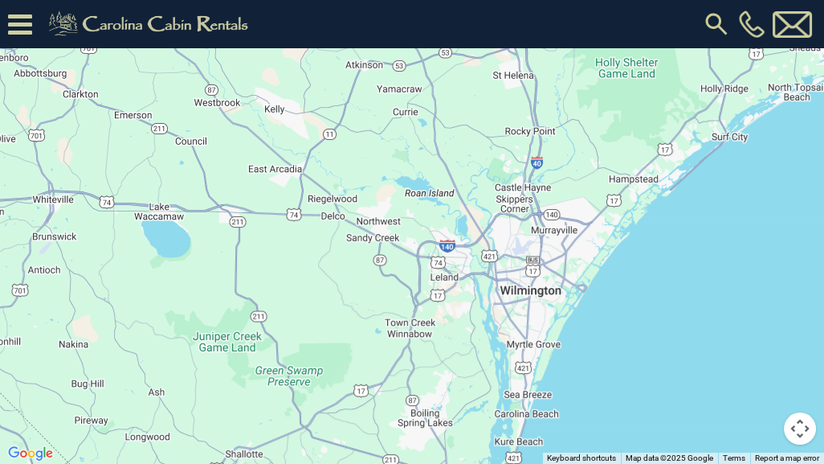
drag, startPoint x: 559, startPoint y: 84, endPoint x: 521, endPoint y: 335, distance: 253.5
click at [521, 335] on div "$400 $330 $180 $355 $485 $195 $205 $305 $375 $436 $230 $325 $205 $275 $315 $300…" at bounding box center [412, 232] width 824 height 464
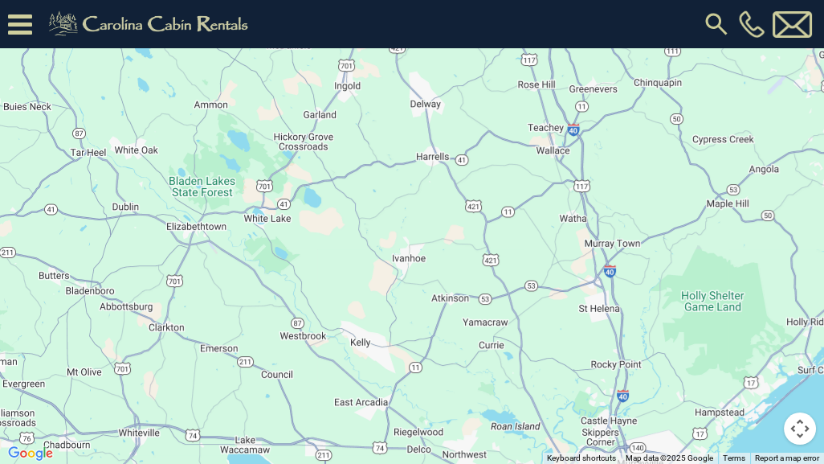
drag, startPoint x: 407, startPoint y: 146, endPoint x: 502, endPoint y: 350, distance: 225.0
click at [502, 350] on div "$400 $330 $180 $355 $485 $195 $205 $305 $375 $436 $230 $325 $205 $275 $315 $300…" at bounding box center [412, 232] width 824 height 464
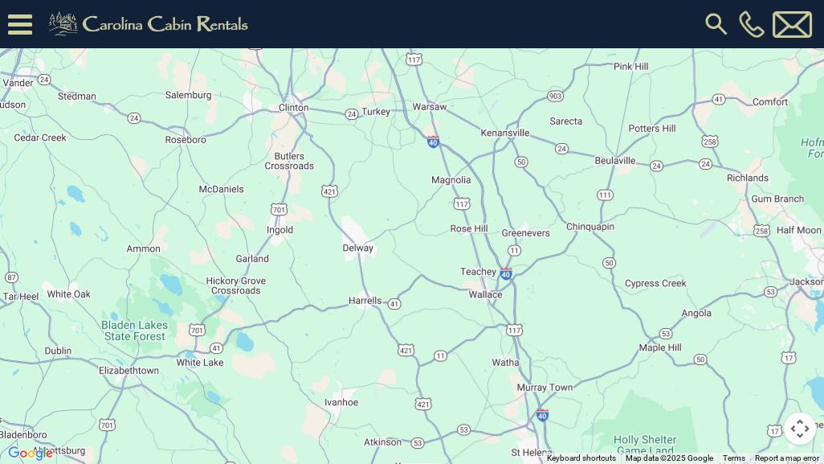
drag, startPoint x: 417, startPoint y: 242, endPoint x: 360, endPoint y: 369, distance: 139.1
click at [358, 367] on div "$400 $330 $180 $355 $485 $195 $205 $305 $375 $436 $230 $325 $205 $275 $315 $300…" at bounding box center [412, 232] width 824 height 464
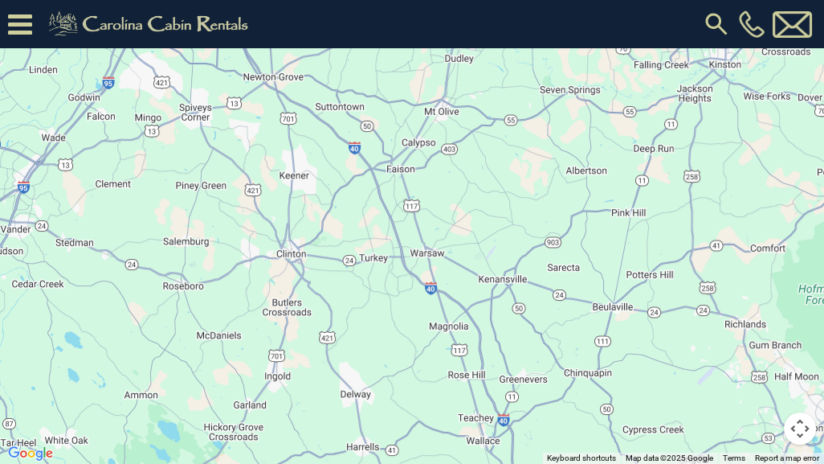
drag, startPoint x: 376, startPoint y: 230, endPoint x: 395, endPoint y: 414, distance: 185.0
click at [395, 414] on div "$400 $330 $180 $355 $485 $195 $205 $305 $375 $436 $230 $325 $205 $275 $315 $300…" at bounding box center [412, 232] width 824 height 464
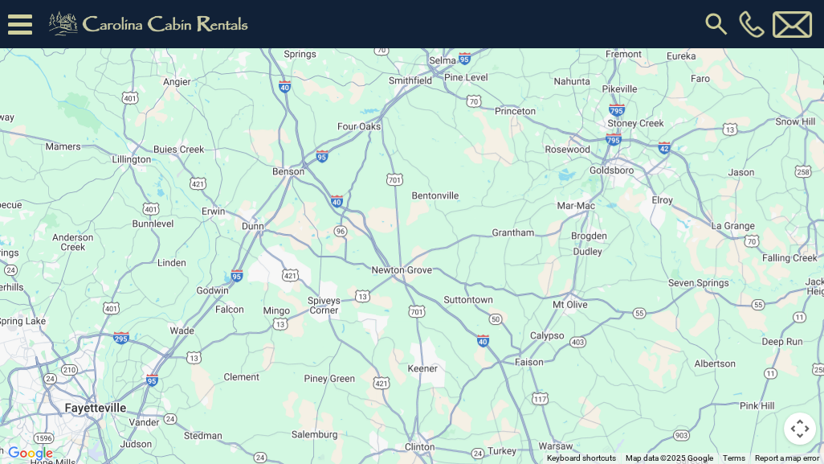
drag, startPoint x: 341, startPoint y: 284, endPoint x: 452, endPoint y: 431, distance: 184.1
click at [452, 420] on div "$400 $330 $180 $355 $485 $195 $205 $305 $375 $436 $230 $325 $205 $275 $315 $300…" at bounding box center [412, 232] width 824 height 464
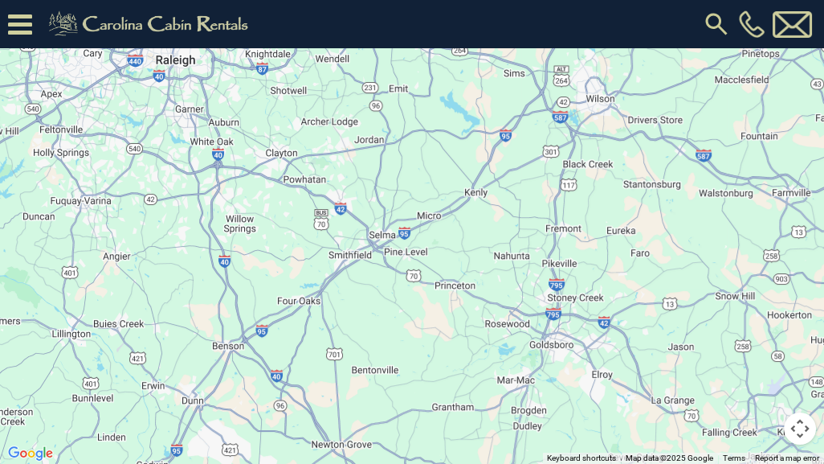
drag, startPoint x: 338, startPoint y: 213, endPoint x: 260, endPoint y: 430, distance: 230.5
click at [260, 420] on div "$400 $330 $180 $355 $485 $195 $205 $305 $375 $436 $230 $325 $205 $275 $315 $300…" at bounding box center [412, 232] width 824 height 464
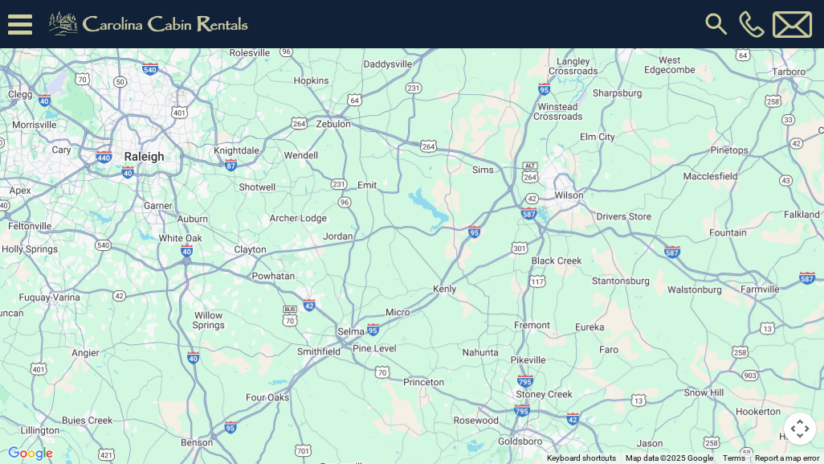
drag, startPoint x: 463, startPoint y: 223, endPoint x: 458, endPoint y: 263, distance: 41.3
click at [458, 263] on div "$400 $330 $180 $355 $485 $195 $205 $305 $375 $436 $230 $325 $205 $275 $315 $300…" at bounding box center [412, 232] width 824 height 464
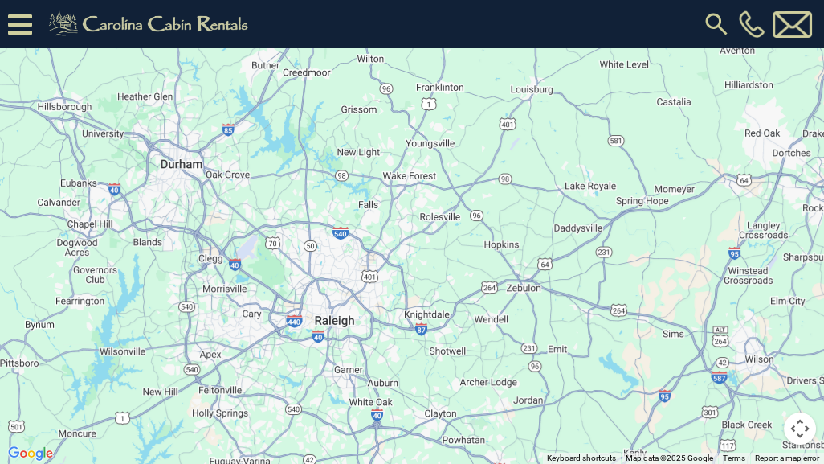
drag, startPoint x: 313, startPoint y: 153, endPoint x: 502, endPoint y: 317, distance: 250.0
click at [502, 317] on div "$400 $330 $180 $355 $485 $195 $205 $305 $375 $436 $230 $325 $205 $275 $315 $300…" at bounding box center [412, 232] width 824 height 464
click at [55, 22] on img "Change map style" at bounding box center [55, 23] width 6 height 3
click at [222, 146] on div "$400 $330 $180 $355 $485 $195 $205 $305 $375 $436 $230 $325 $205 $275 $315 $300…" at bounding box center [412, 232] width 824 height 464
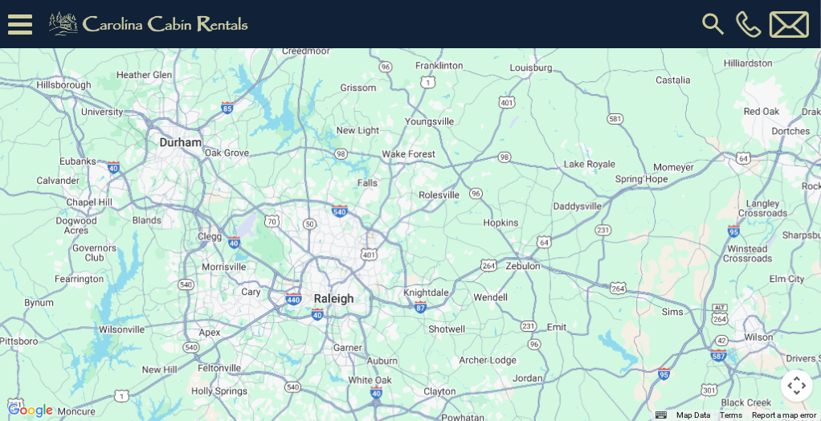
scroll to position [3959, 0]
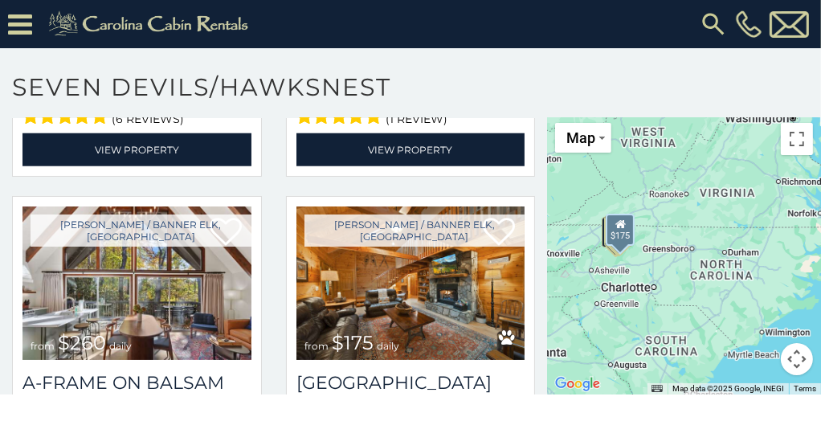
scroll to position [6384, 0]
